Goal: Check status: Check status

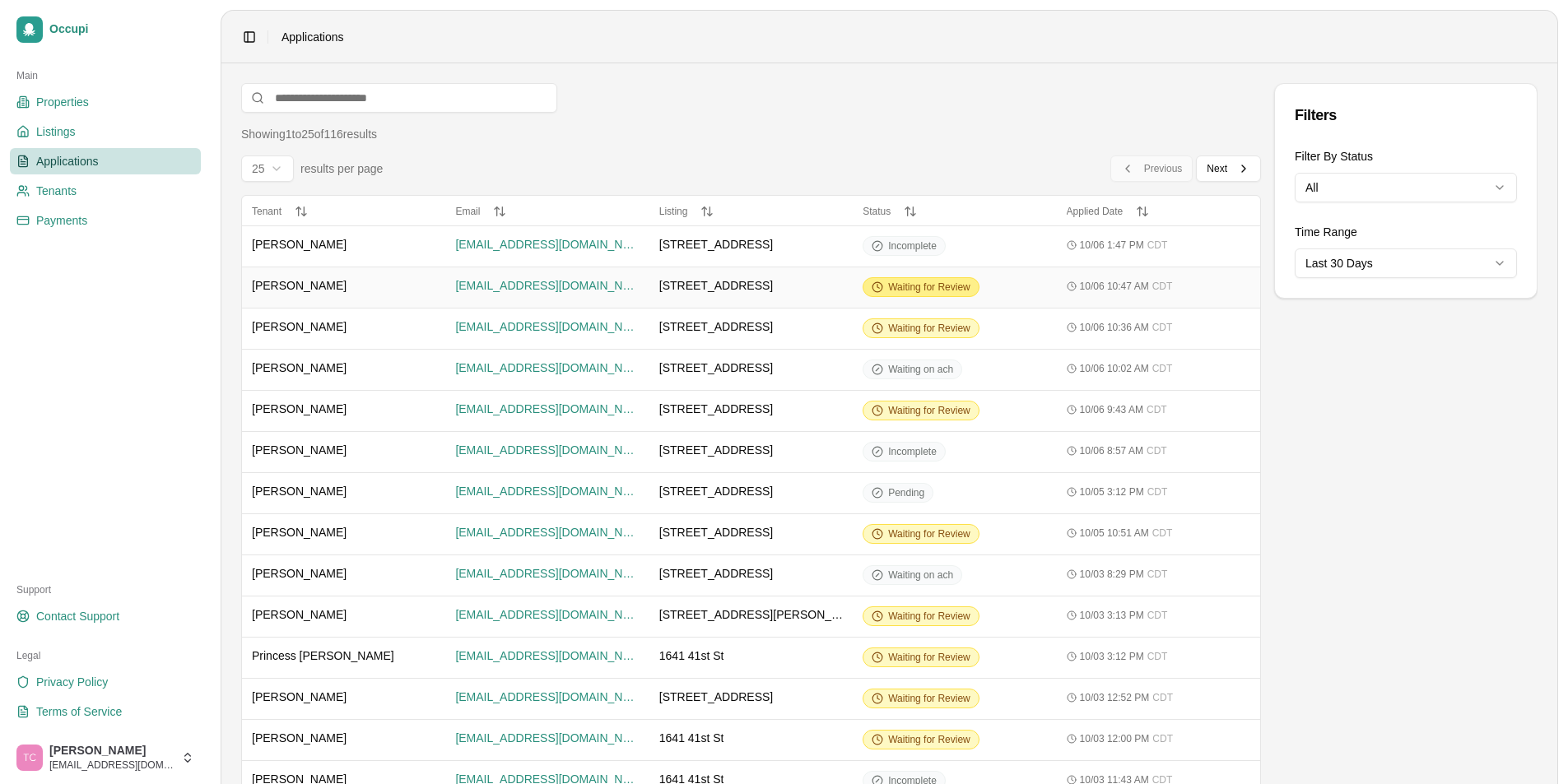
click at [911, 283] on span "Waiting for Review" at bounding box center [929, 286] width 83 height 13
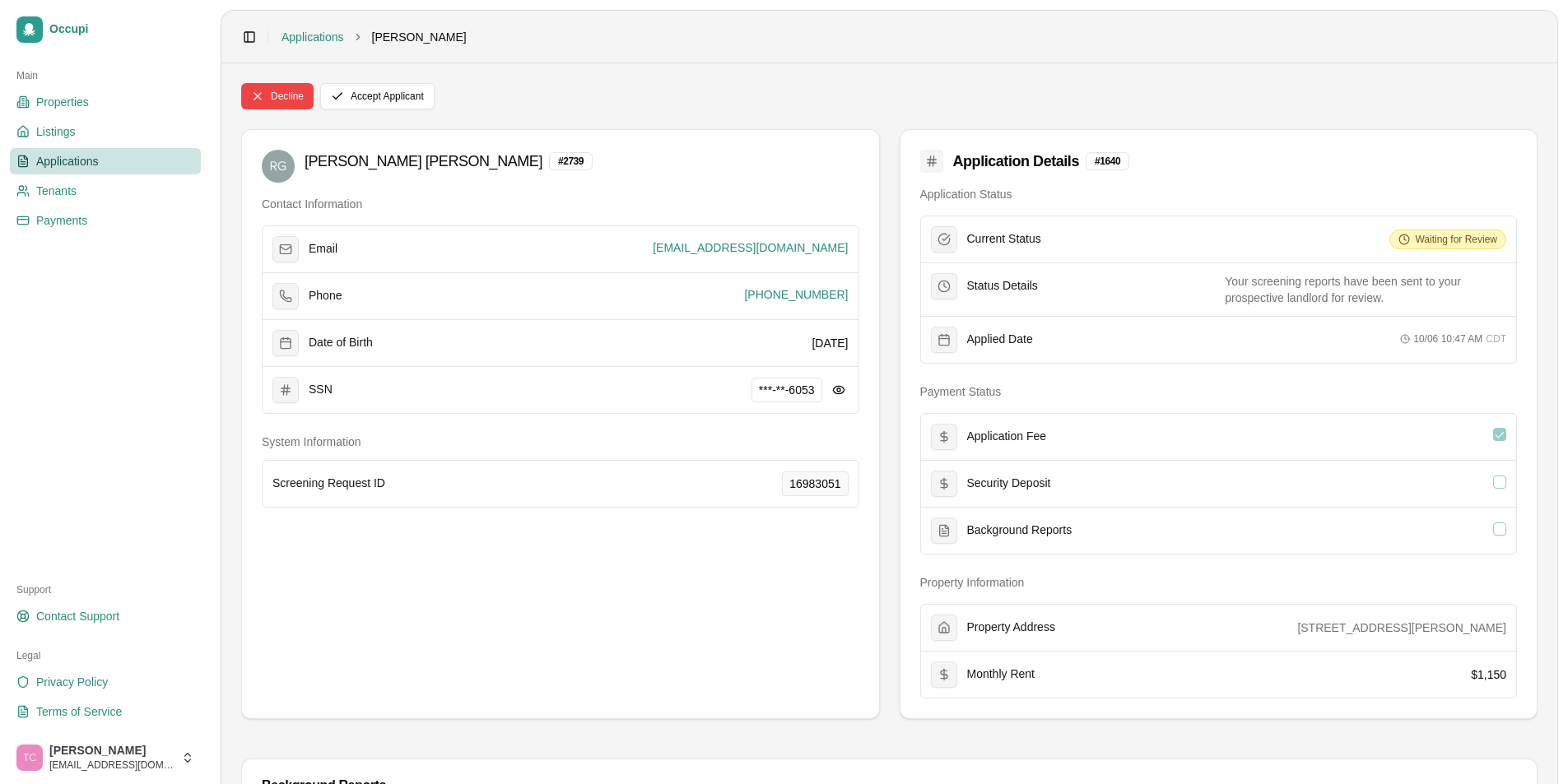
drag, startPoint x: 52, startPoint y: 161, endPoint x: 65, endPoint y: 166, distance: 13.9
click at [53, 161] on span "Applications" at bounding box center [67, 161] width 63 height 16
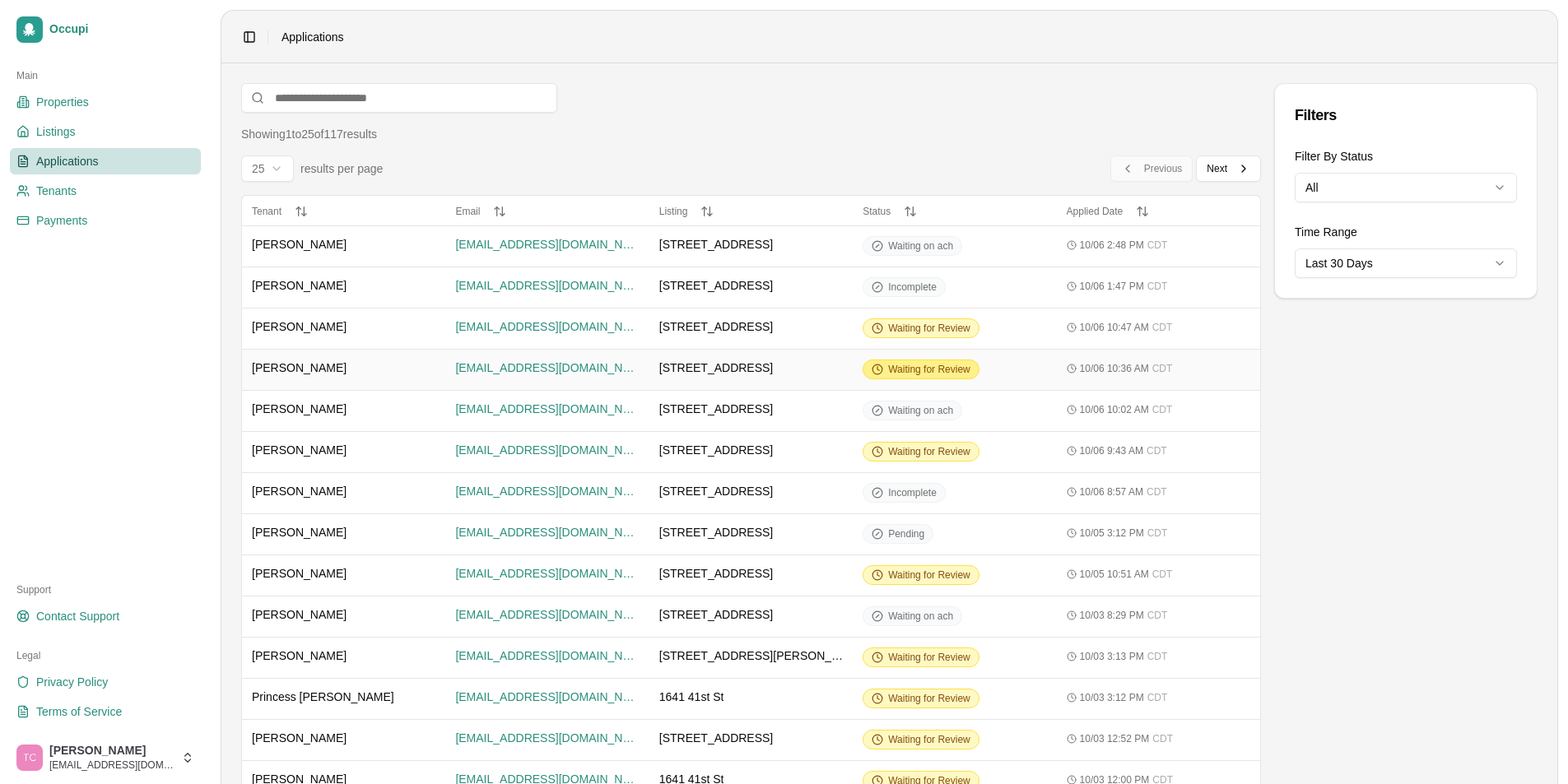
click at [917, 376] on span "Waiting for Review" at bounding box center [929, 369] width 83 height 13
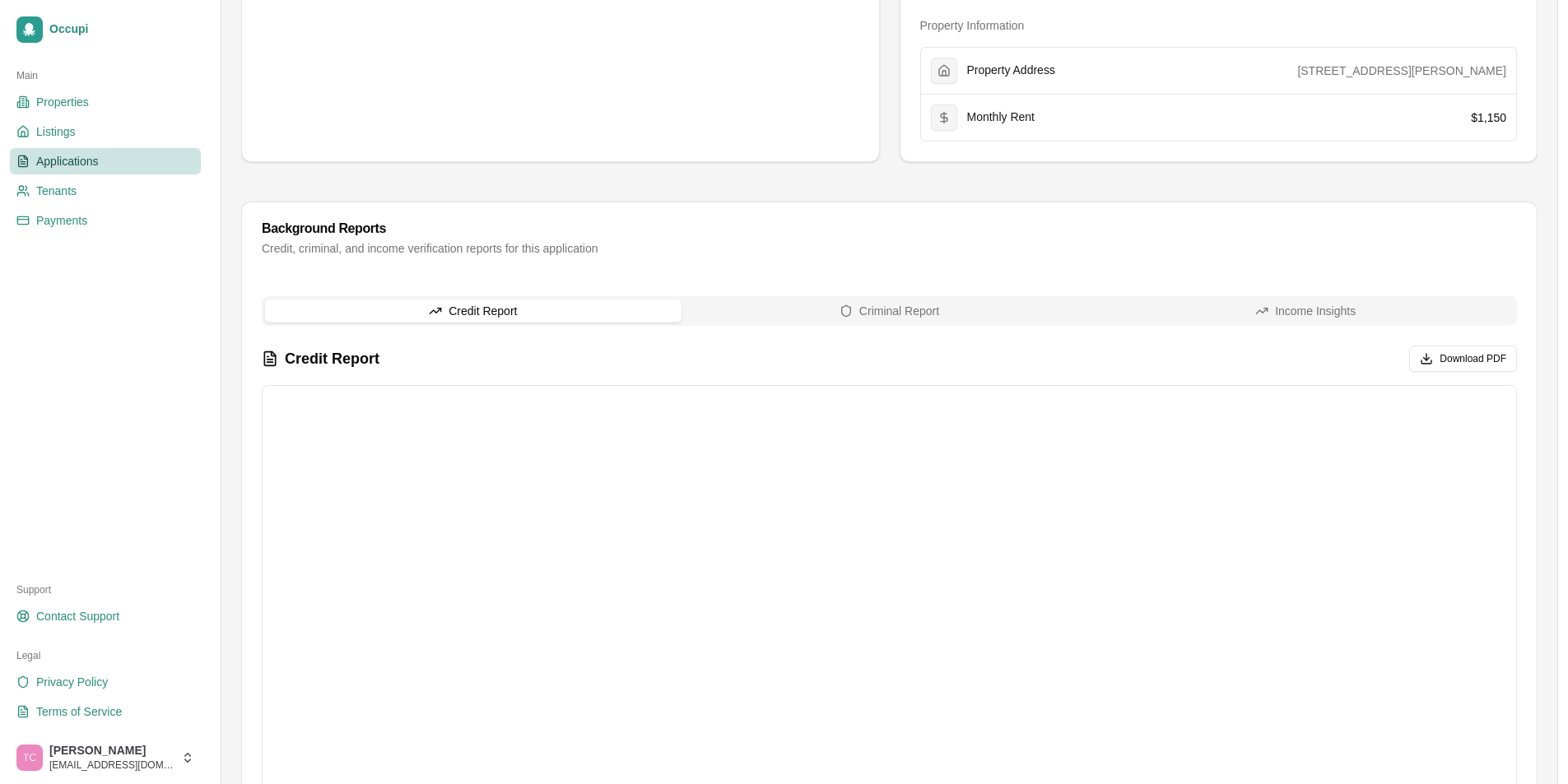
scroll to position [823, 0]
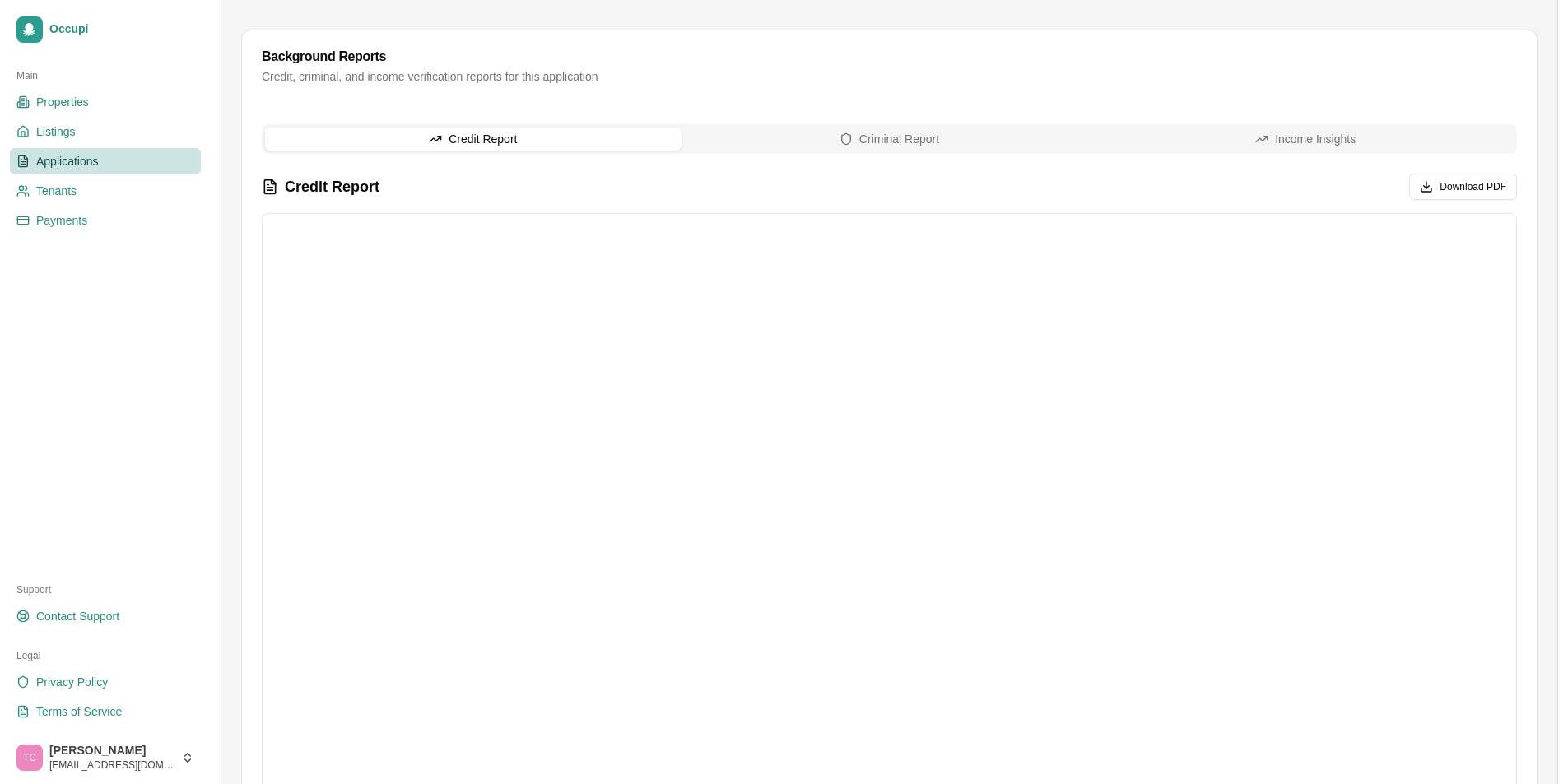
click at [922, 140] on button "Criminal Report" at bounding box center [890, 138] width 416 height 23
